Goal: Information Seeking & Learning: Find specific fact

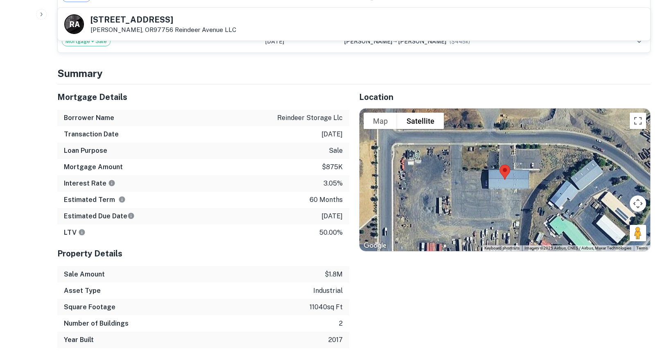
scroll to position [692, 0]
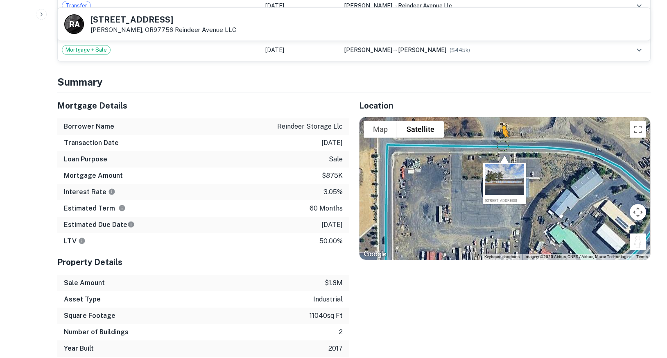
drag, startPoint x: 640, startPoint y: 236, endPoint x: 455, endPoint y: 99, distance: 230.1
click at [455, 99] on div "Location To navigate the map with touch gestures double-tap and hold your finge…" at bounding box center [500, 225] width 302 height 264
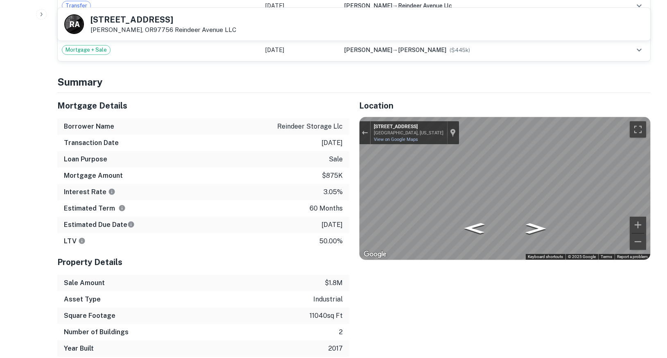
click at [654, 171] on div "R A 342 SW REINDEER AVE Redmond, OR97756 Reindeer Avenue LLC View Property Deta…" at bounding box center [353, 233] width 613 height 1823
click at [284, 122] on p "reindeer storage llc" at bounding box center [309, 127] width 65 height 10
drag, startPoint x: 284, startPoint y: 116, endPoint x: 334, endPoint y: 116, distance: 49.5
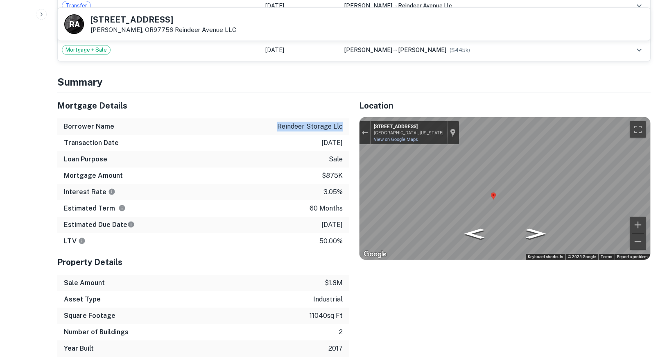
click at [334, 122] on p "reindeer storage llc" at bounding box center [309, 127] width 65 height 10
copy p "reindeer storage llc"
click at [221, 126] on div "Borrower Name reindeer storage llc" at bounding box center [203, 126] width 292 height 16
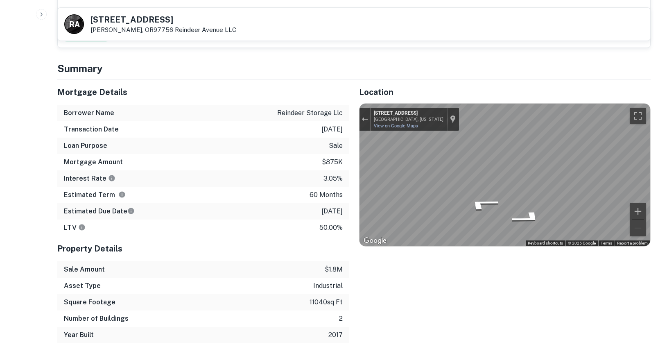
scroll to position [375, 0]
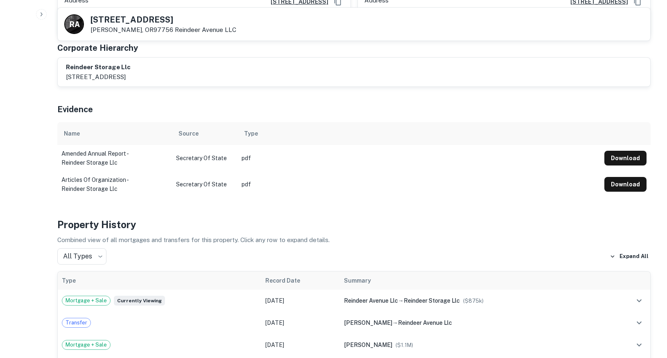
drag, startPoint x: 90, startPoint y: 20, endPoint x: 181, endPoint y: 21, distance: 90.9
click at [181, 21] on div "R A 342 SW REINDEER AVE Redmond, OR97756 Reindeer Avenue LLC" at bounding box center [150, 24] width 172 height 20
copy h5 "342 SW REINDEER AVE"
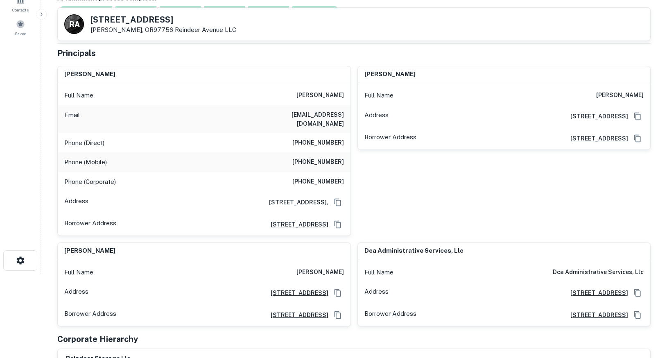
scroll to position [83, 0]
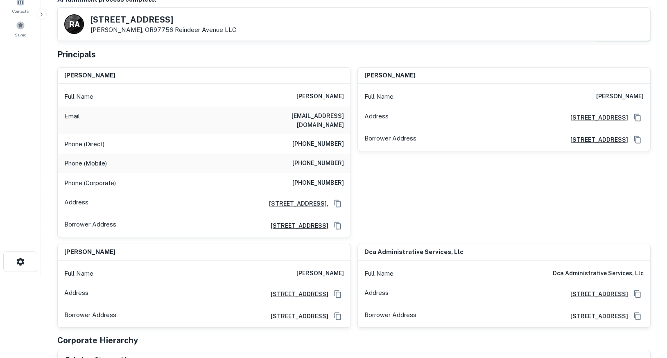
click at [305, 289] on h6 "56 Nw Shasta Pl, Bend, OR97703" at bounding box center [296, 293] width 64 height 9
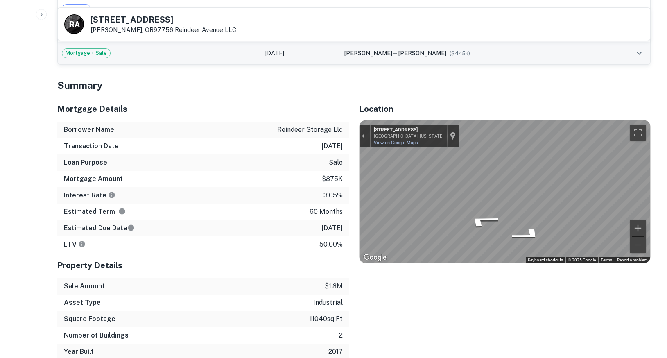
scroll to position [793, 0]
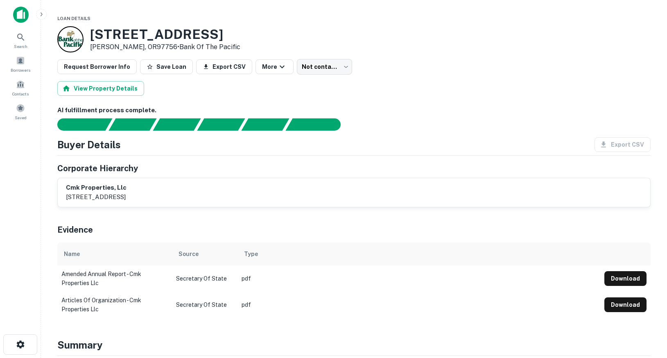
drag, startPoint x: 93, startPoint y: 33, endPoint x: 228, endPoint y: 34, distance: 135.5
click at [228, 34] on div "707 NE Jackpine Ct Redmond, OR97756 • Bank Of The Pacific" at bounding box center [353, 39] width 593 height 26
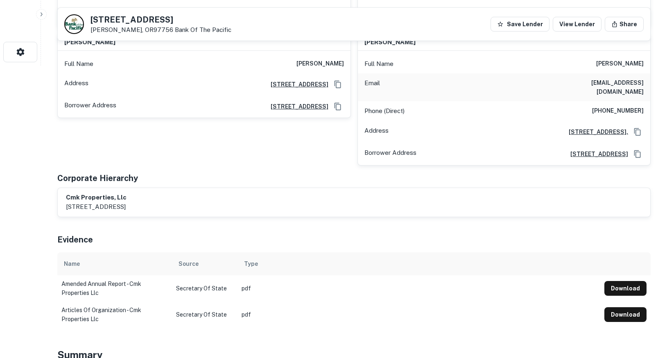
scroll to position [167, 0]
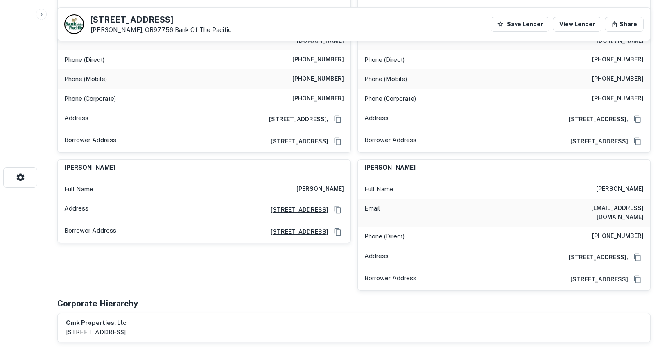
click at [314, 205] on h6 "[STREET_ADDRESS]" at bounding box center [296, 209] width 64 height 9
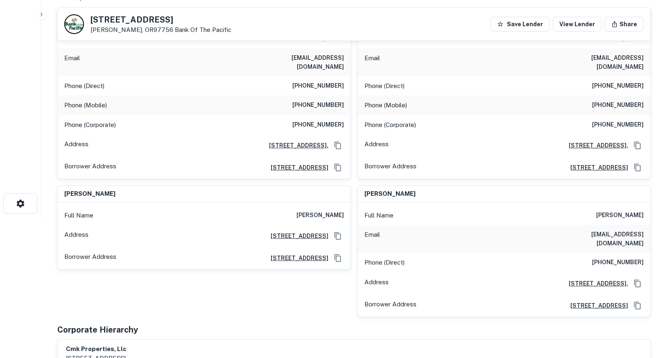
scroll to position [83, 0]
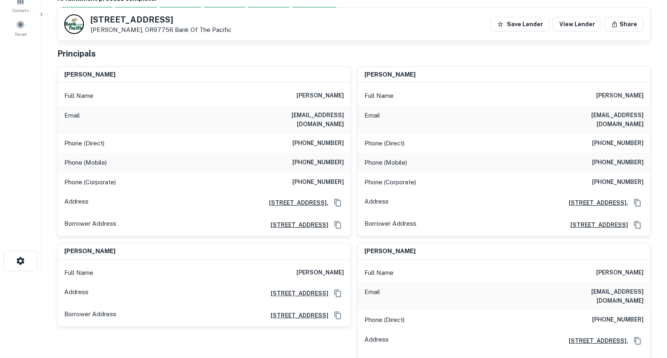
click at [310, 94] on h6 "[PERSON_NAME]" at bounding box center [319, 96] width 47 height 10
drag, startPoint x: 310, startPoint y: 94, endPoint x: 341, endPoint y: 94, distance: 31.5
click at [341, 94] on h6 "[PERSON_NAME]" at bounding box center [319, 96] width 47 height 10
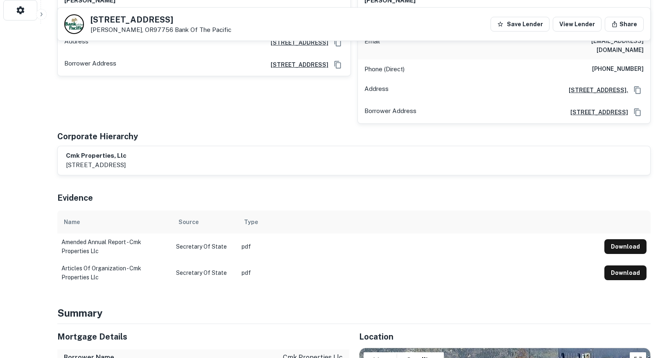
scroll to position [584, 0]
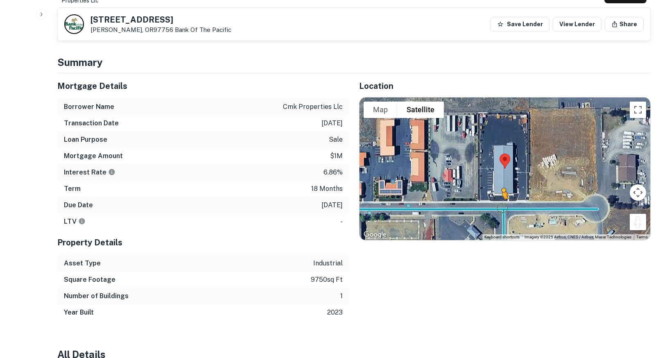
drag, startPoint x: 638, startPoint y: 207, endPoint x: 494, endPoint y: 190, distance: 144.7
click at [494, 190] on div "To activate drag with keyboard, press Alt + Enter. Once in keyboard drag state,…" at bounding box center [504, 168] width 291 height 142
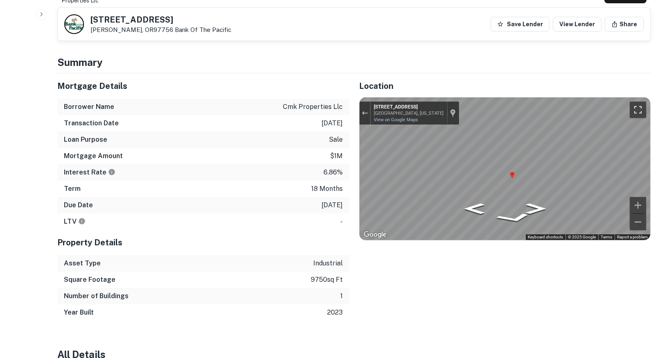
click at [641, 101] on button "Toggle fullscreen view" at bounding box center [637, 109] width 16 height 16
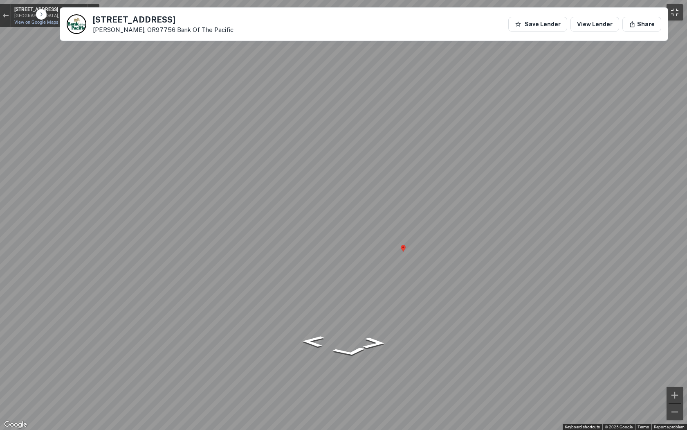
click at [666, 11] on button "Toggle fullscreen view" at bounding box center [675, 12] width 16 height 16
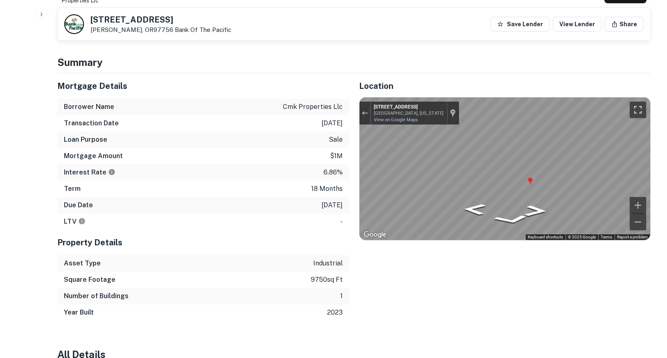
click at [635, 101] on button "Toggle fullscreen view" at bounding box center [637, 109] width 16 height 16
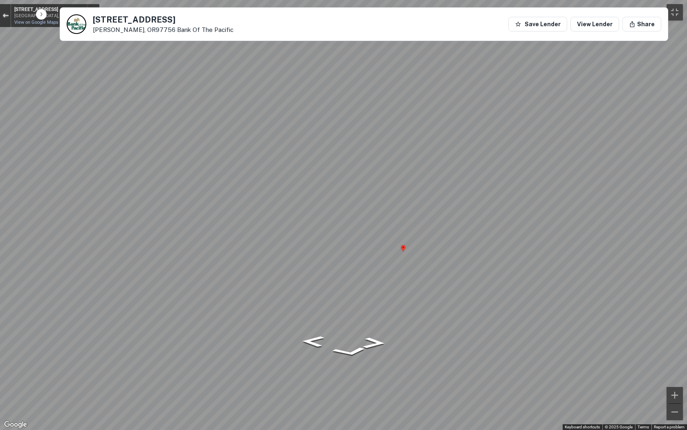
click at [5, 16] on div "Exit the Street View" at bounding box center [5, 15] width 6 height 5
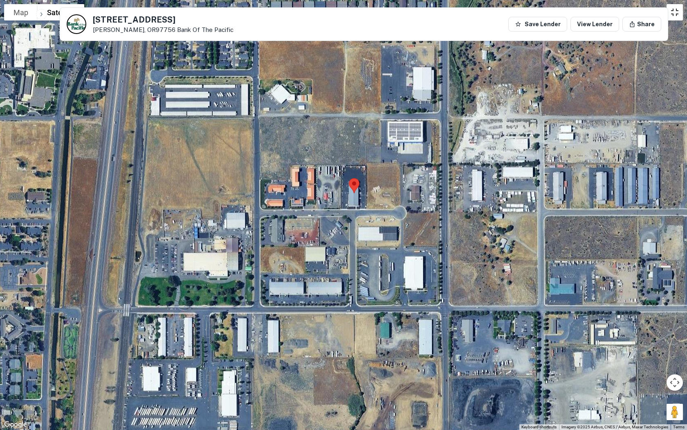
click at [666, 14] on button "Toggle fullscreen view" at bounding box center [675, 12] width 16 height 16
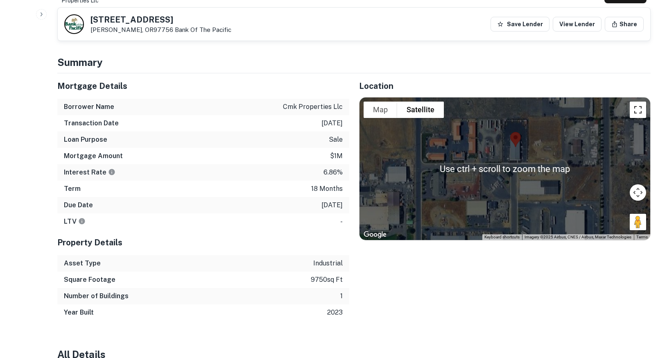
click at [637, 101] on button "Toggle fullscreen view" at bounding box center [637, 109] width 16 height 16
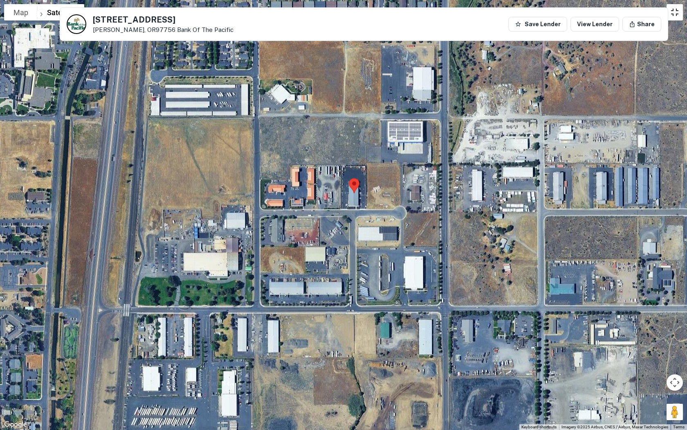
click at [666, 12] on button "Toggle fullscreen view" at bounding box center [675, 12] width 16 height 16
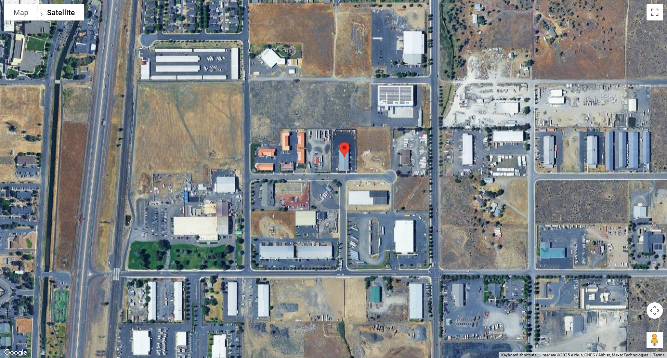
scroll to position [0, 0]
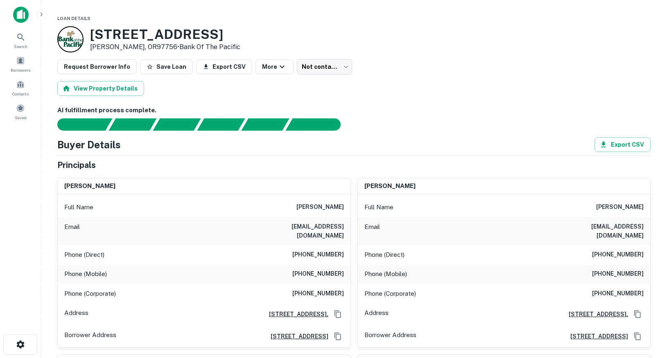
click at [95, 35] on h3 "[STREET_ADDRESS]" at bounding box center [165, 35] width 150 height 16
drag, startPoint x: 95, startPoint y: 35, endPoint x: 211, endPoint y: 33, distance: 115.8
click at [211, 33] on h3 "[STREET_ADDRESS]" at bounding box center [165, 35] width 150 height 16
copy h3 "[STREET_ADDRESS]"
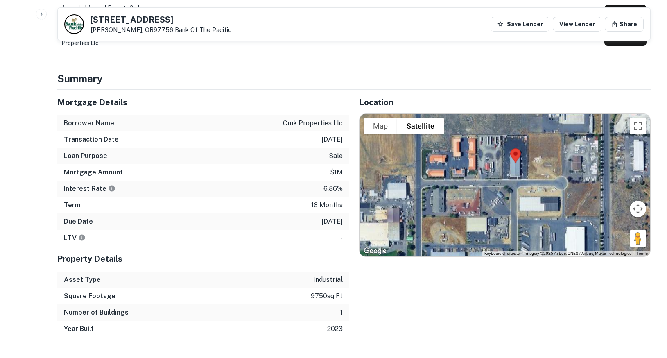
scroll to position [584, 0]
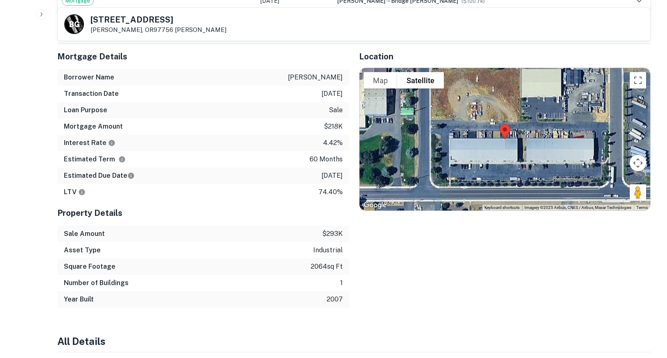
scroll to position [584, 0]
click at [90, 18] on h5 "555 NE HEMLOCK AVE STE 104" at bounding box center [158, 20] width 136 height 8
drag, startPoint x: 90, startPoint y: 18, endPoint x: 154, endPoint y: 18, distance: 63.8
click at [154, 18] on h5 "555 NE HEMLOCK AVE STE 104" at bounding box center [158, 20] width 136 height 8
copy h5 "555 NE HEMLOCK"
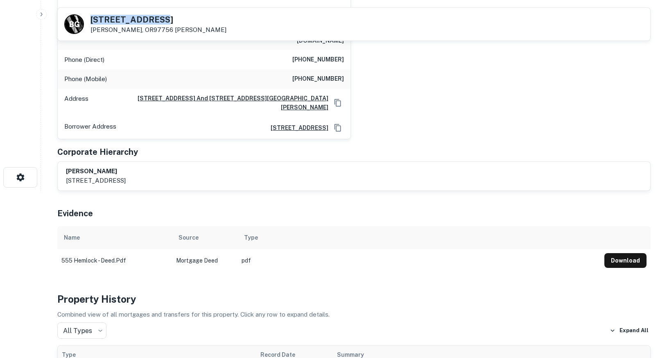
scroll to position [0, 0]
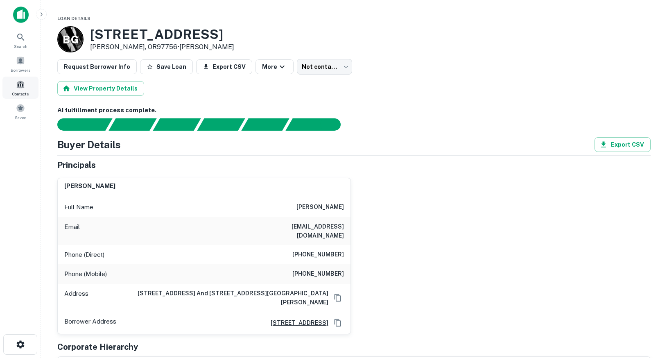
click at [20, 88] on span at bounding box center [20, 84] width 9 height 9
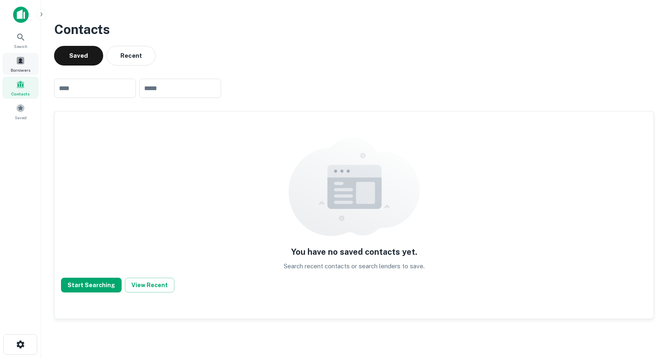
click at [17, 60] on span at bounding box center [20, 60] width 9 height 9
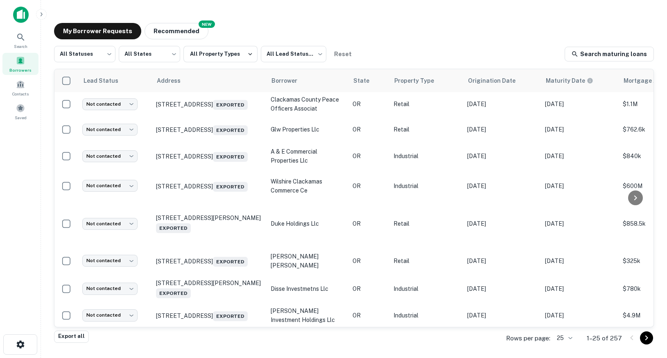
scroll to position [464, 0]
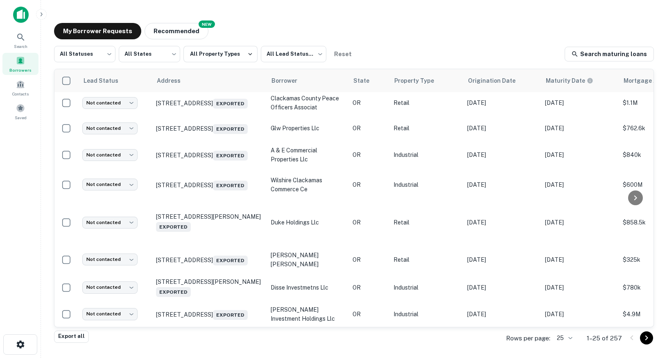
click at [552, 335] on div "Rows per page: 25 ** 1–25 of 257" at bounding box center [575, 338] width 158 height 22
click at [562, 336] on body "Search Borrowers Contacts Saved My Borrower Requests NEW Recommended All Status…" at bounding box center [333, 179] width 667 height 358
click at [563, 339] on li "1000" at bounding box center [565, 340] width 28 height 15
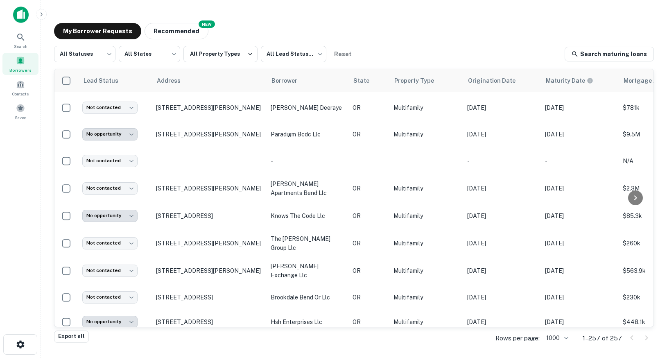
scroll to position [3516, 0]
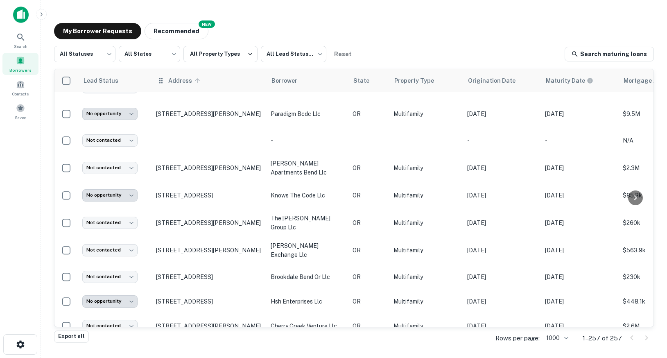
click at [177, 82] on span "Address" at bounding box center [185, 81] width 34 height 10
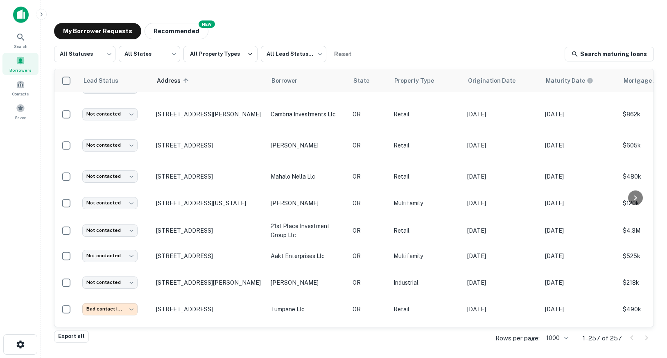
scroll to position [4712, 0]
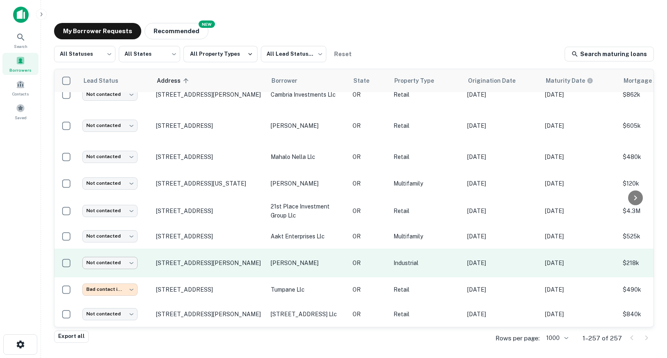
click at [133, 198] on body "Search Borrowers Contacts Saved My Borrower Requests NEW Recommended All Status…" at bounding box center [333, 179] width 667 height 358
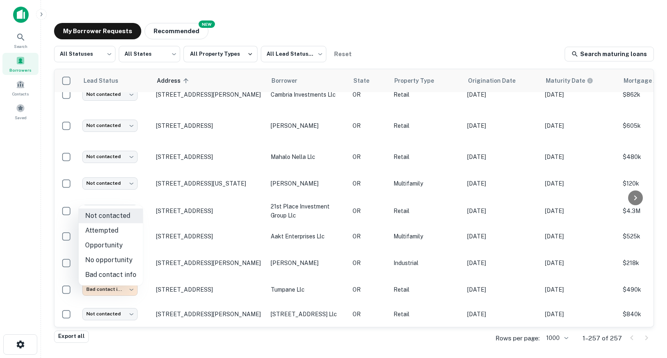
click at [115, 259] on li "No opportunity" at bounding box center [111, 259] width 64 height 15
type input "**********"
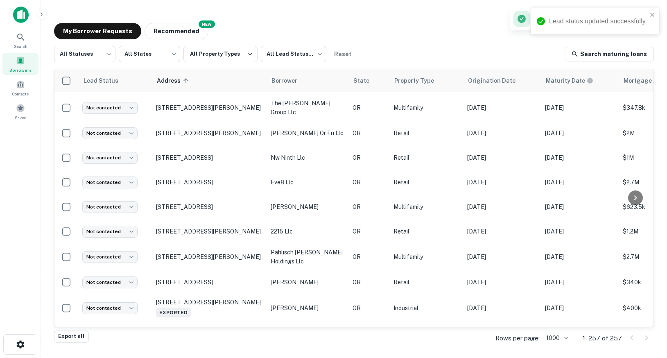
scroll to position [2426, 0]
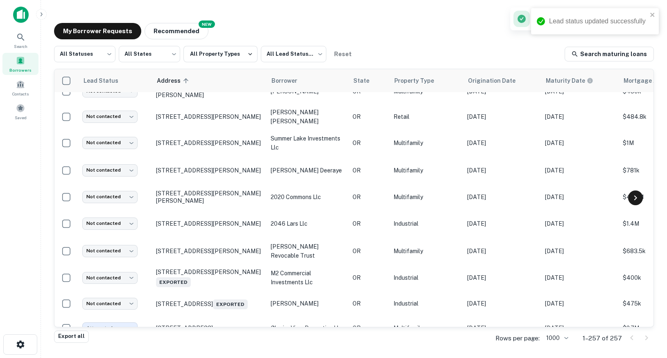
click at [639, 194] on icon at bounding box center [635, 198] width 10 height 10
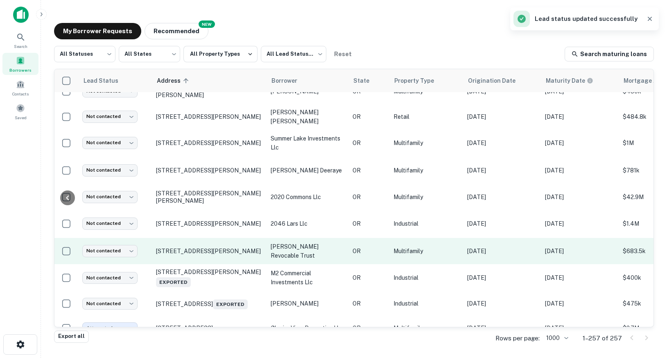
scroll to position [2426, 280]
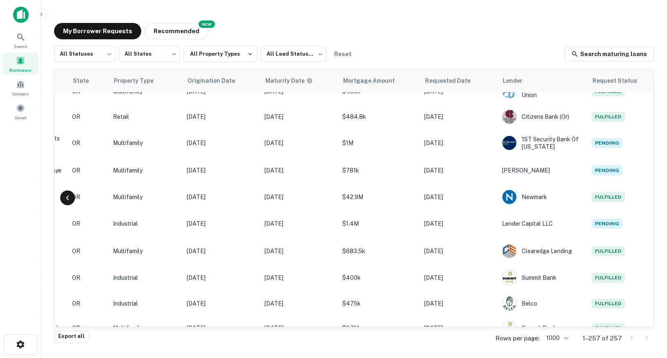
click at [70, 199] on icon at bounding box center [68, 198] width 10 height 10
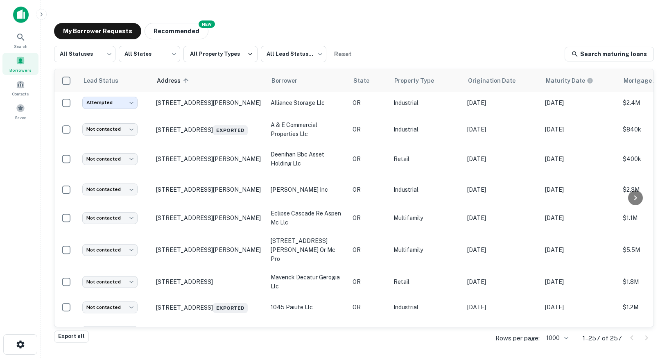
scroll to position [0, 0]
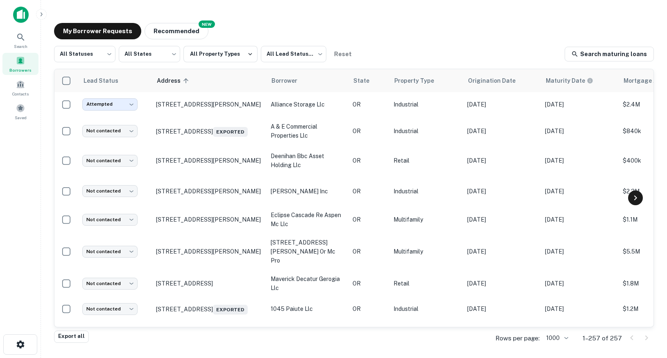
click at [636, 198] on icon at bounding box center [635, 197] width 3 height 5
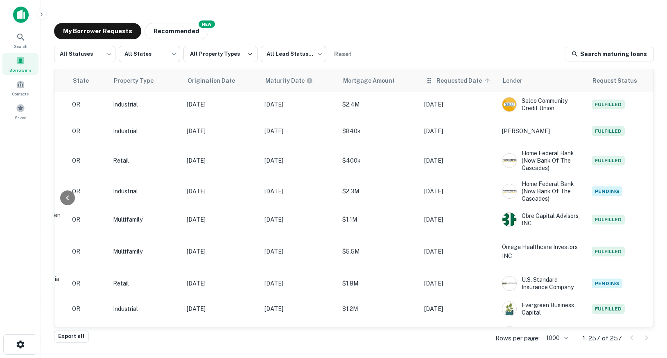
click at [461, 82] on span "Requested Date" at bounding box center [464, 81] width 56 height 10
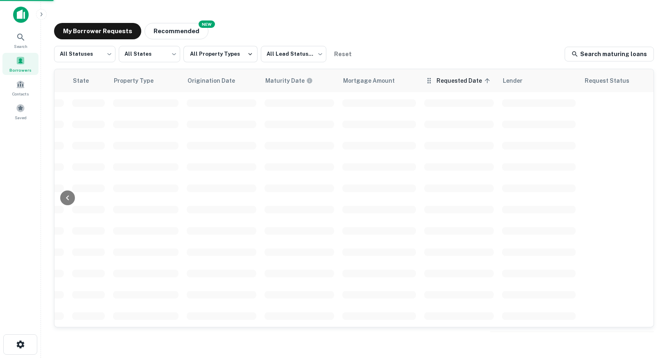
scroll to position [0, 279]
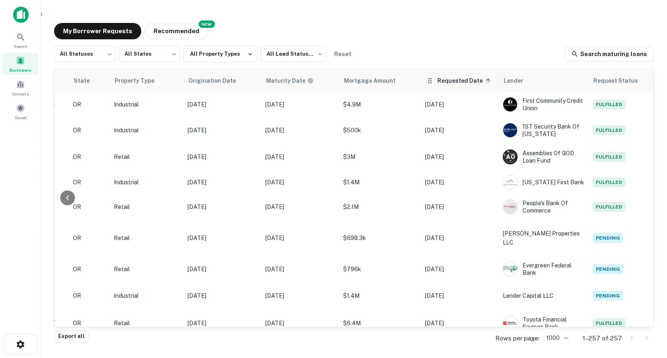
click at [459, 76] on span "Requested Date sorted ascending" at bounding box center [465, 81] width 56 height 10
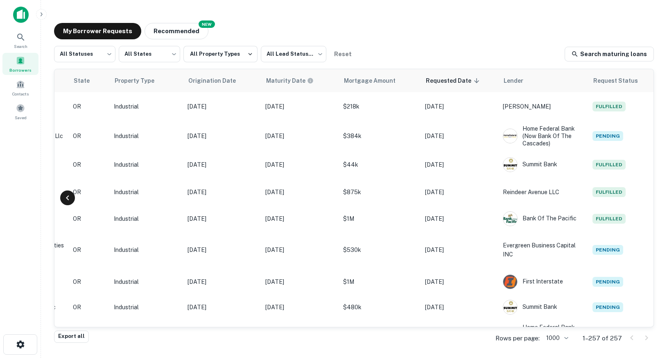
click at [64, 194] on icon at bounding box center [68, 198] width 10 height 10
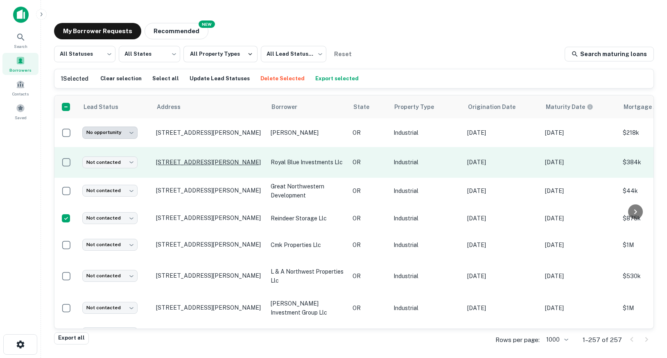
click at [195, 165] on p "1180 Sw Lake Rd Redmond, OR97756" at bounding box center [209, 161] width 106 height 7
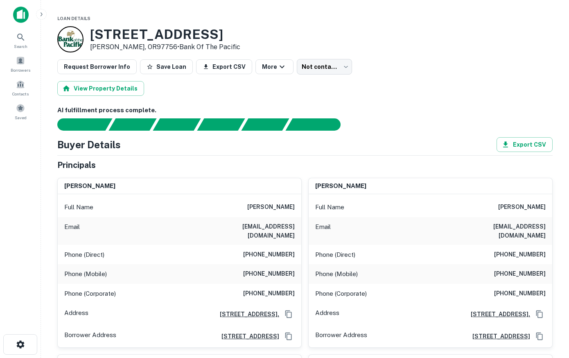
click at [407, 112] on h6 "AI fulfillment process complete." at bounding box center [304, 110] width 495 height 9
